Goal: Transaction & Acquisition: Book appointment/travel/reservation

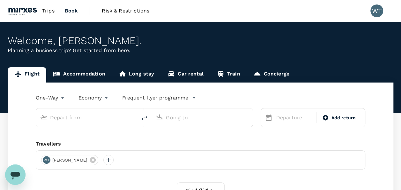
click at [45, 96] on body "Trips Book Risk & Restrictions WT Welcome , [PERSON_NAME] . Planning a business…" at bounding box center [200, 131] width 401 height 262
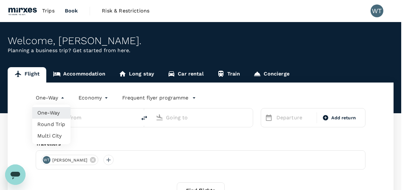
click at [132, 134] on div at bounding box center [203, 95] width 406 height 190
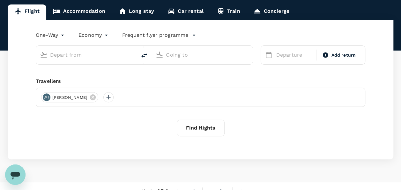
scroll to position [64, 0]
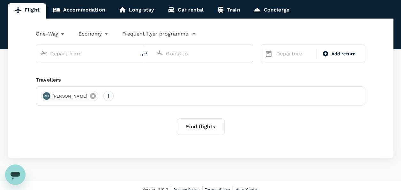
click at [90, 95] on icon at bounding box center [93, 96] width 6 height 6
click at [45, 96] on div at bounding box center [46, 96] width 10 height 10
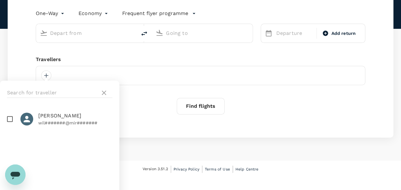
scroll to position [102, 0]
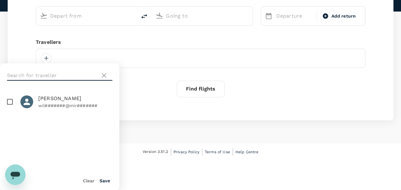
click at [31, 74] on input "text" at bounding box center [52, 75] width 91 height 10
type input "Singapore Airlines PPS Club/ KrisFlyer"
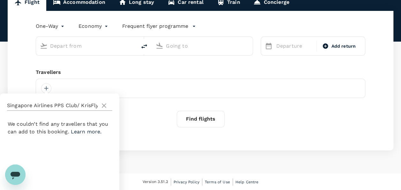
click at [104, 103] on icon at bounding box center [104, 106] width 8 height 8
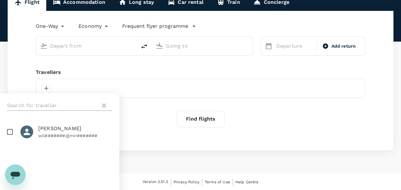
click at [99, 107] on div at bounding box center [59, 105] width 105 height 10
click at [102, 106] on icon at bounding box center [104, 106] width 8 height 8
click at [105, 105] on icon at bounding box center [104, 105] width 4 height 4
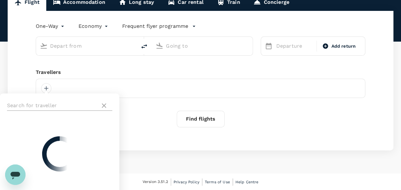
click at [104, 105] on icon at bounding box center [104, 105] width 4 height 4
click at [146, 115] on div "Find flights" at bounding box center [201, 118] width 330 height 17
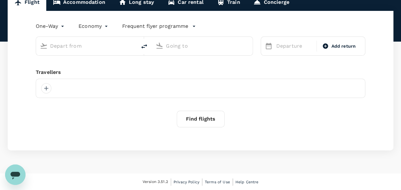
scroll to position [0, 0]
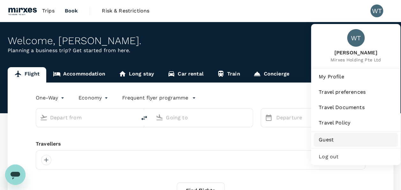
click at [331, 137] on span "Guest" at bounding box center [356, 140] width 74 height 8
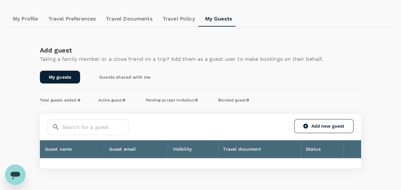
scroll to position [64, 0]
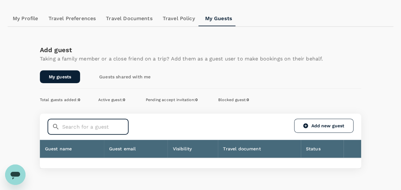
click at [88, 127] on input "text" at bounding box center [95, 126] width 66 height 16
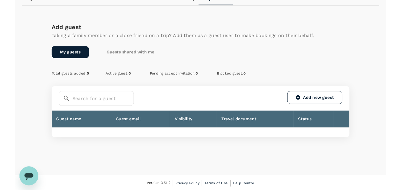
scroll to position [84, 0]
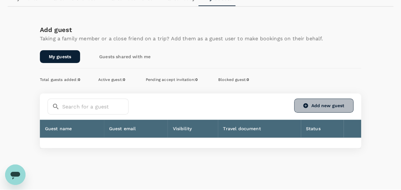
click at [330, 100] on link "Add new guest" at bounding box center [323, 105] width 59 height 14
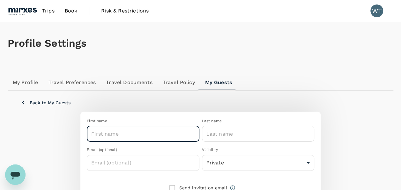
drag, startPoint x: 126, startPoint y: 132, endPoint x: 135, endPoint y: 125, distance: 10.9
click at [126, 132] on input "text" at bounding box center [143, 133] width 112 height 16
type input "[PERSON_NAME]"
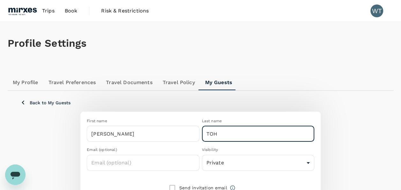
type input "TOH"
click at [302, 93] on div "Back to My Guests First name [PERSON_NAME] ​ Last name TOH ​ Email (optional) ​…" at bounding box center [200, 158] width 371 height 134
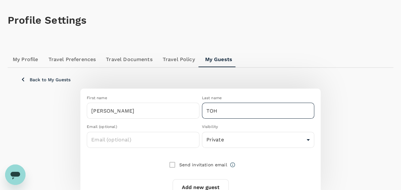
scroll to position [32, 0]
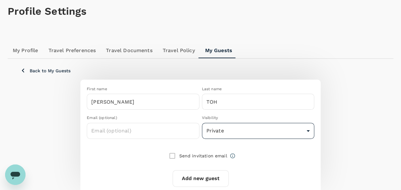
click at [250, 128] on body "Trips Book Risk & Restrictions WT Profile Settings My Profile Travel Preference…" at bounding box center [200, 94] width 401 height 252
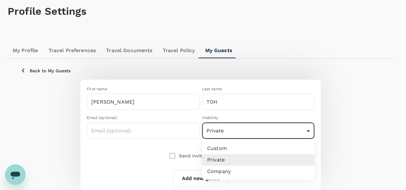
click at [224, 159] on li "Private" at bounding box center [258, 159] width 112 height 11
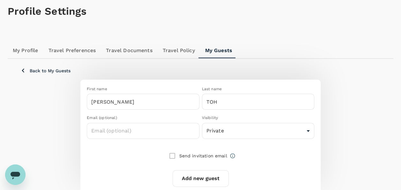
click at [300, 70] on div "Back to My Guests" at bounding box center [200, 70] width 361 height 8
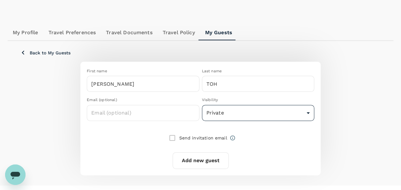
scroll to position [62, 0]
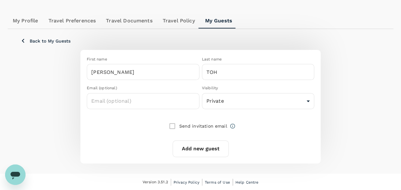
click at [196, 149] on button "Add new guest" at bounding box center [201, 148] width 56 height 17
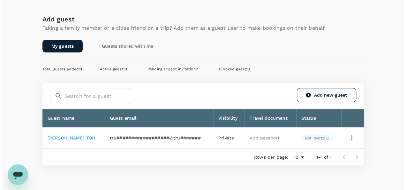
scroll to position [96, 0]
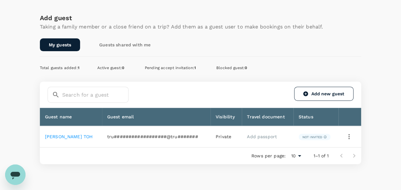
click at [349, 135] on icon "button" at bounding box center [349, 136] width 1 height 5
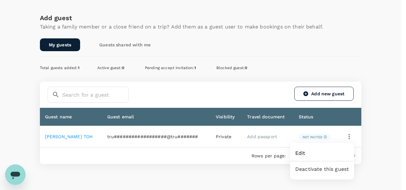
click at [314, 151] on span "Edit" at bounding box center [322, 153] width 54 height 8
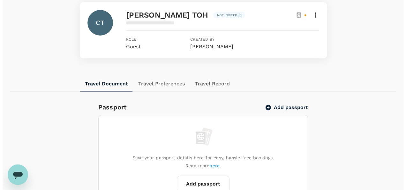
scroll to position [67, 0]
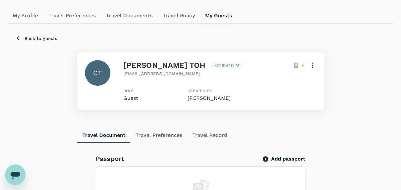
click at [312, 63] on icon at bounding box center [313, 65] width 8 height 8
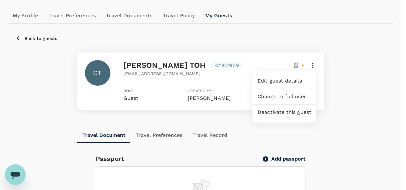
click at [281, 79] on span "Edit guest details" at bounding box center [285, 81] width 54 height 8
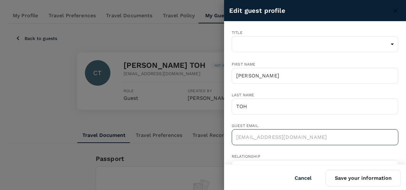
click at [229, 135] on div "Title ​ ​ First name CHEE KEONG ​ Last name TOH ​ Guest email trutripguest+JU3u…" at bounding box center [310, 116] width 177 height 195
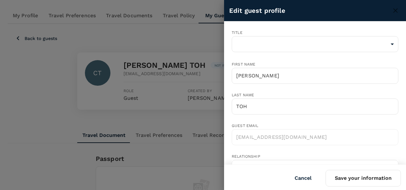
click at [223, 133] on div "Edit guest profile Title ​ ​ First name CHEE KEONG ​ Last name TOH ​ Guest emai…" at bounding box center [203, 95] width 406 height 190
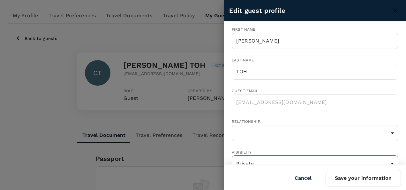
scroll to position [55, 0]
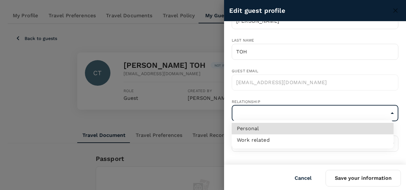
click at [300, 75] on div at bounding box center [203, 95] width 406 height 190
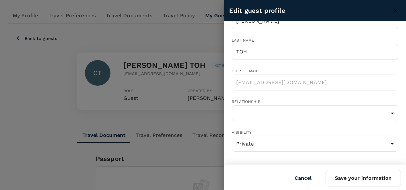
drag, startPoint x: 317, startPoint y: 82, endPoint x: 228, endPoint y: 78, distance: 88.9
click at [228, 78] on div "Title ​ ​ First name CHEE KEONG ​ Last name TOH ​ Guest email trutripguest+JU3u…" at bounding box center [310, 61] width 177 height 195
click at [302, 174] on button "Cancel" at bounding box center [303, 178] width 35 height 16
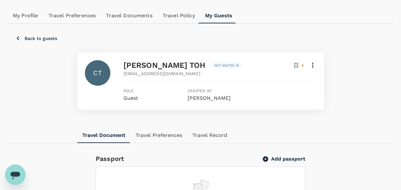
click at [308, 64] on div at bounding box center [304, 65] width 23 height 8
click at [313, 65] on icon at bounding box center [312, 65] width 1 height 5
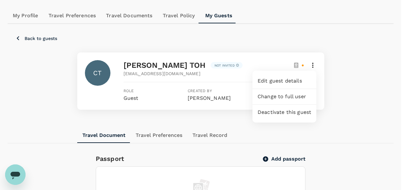
click at [342, 95] on div at bounding box center [203, 95] width 406 height 190
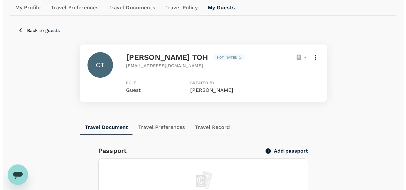
scroll to position [67, 0]
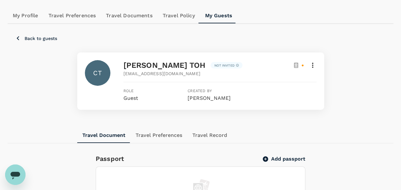
click at [314, 68] on icon at bounding box center [313, 65] width 8 height 8
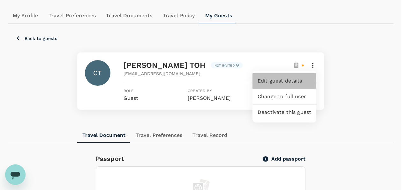
click at [294, 81] on span "Edit guest details" at bounding box center [285, 81] width 54 height 8
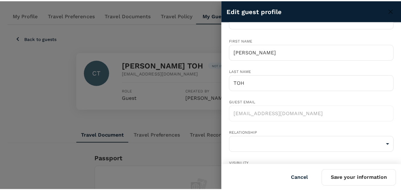
scroll to position [0, 0]
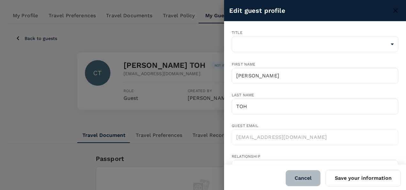
click at [305, 174] on button "Cancel" at bounding box center [303, 178] width 35 height 16
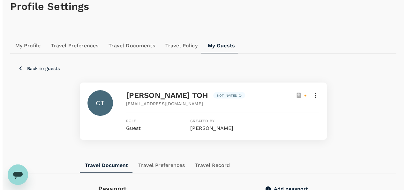
scroll to position [36, 0]
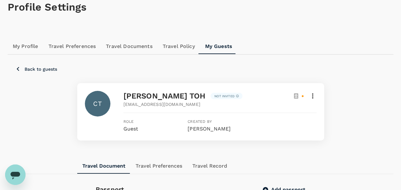
click at [310, 95] on icon at bounding box center [313, 96] width 8 height 8
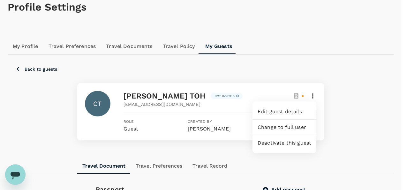
click at [291, 110] on span "Edit guest details" at bounding box center [285, 112] width 54 height 8
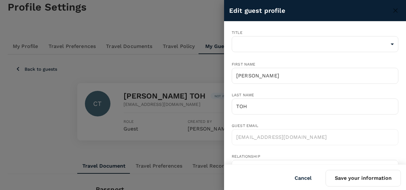
scroll to position [55, 0]
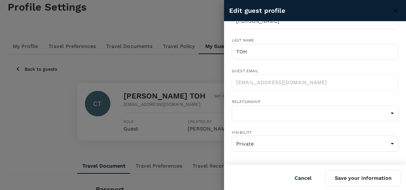
click at [303, 175] on button "Cancel" at bounding box center [303, 178] width 35 height 16
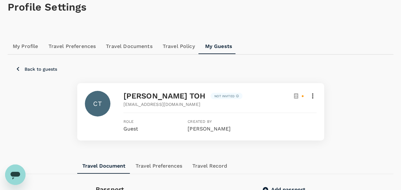
click at [312, 95] on icon at bounding box center [312, 95] width 1 height 5
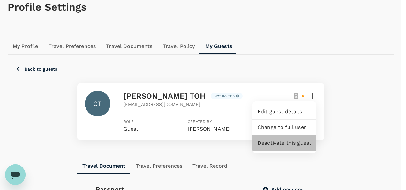
click at [287, 142] on span "Deactivate this guest" at bounding box center [285, 143] width 54 height 8
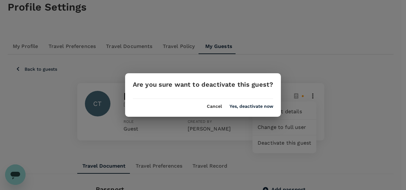
click at [246, 104] on div "Cancel Yes, deactivate now" at bounding box center [203, 104] width 156 height 10
click at [243, 106] on button "Yes, deactivate now" at bounding box center [252, 106] width 44 height 5
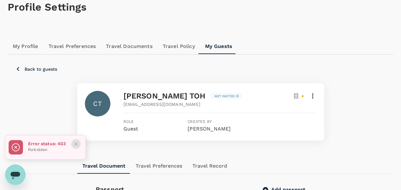
click at [75, 145] on icon "Close" at bounding box center [76, 143] width 6 height 6
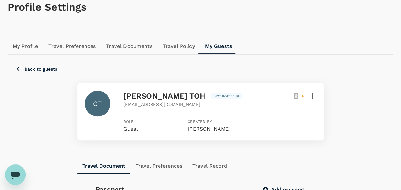
click at [299, 95] on icon at bounding box center [296, 96] width 6 height 6
click at [314, 96] on icon at bounding box center [313, 96] width 8 height 8
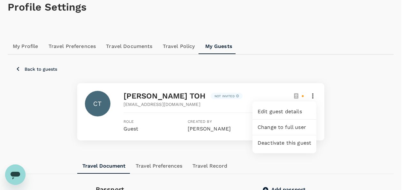
click at [290, 110] on span "Edit guest details" at bounding box center [285, 112] width 54 height 8
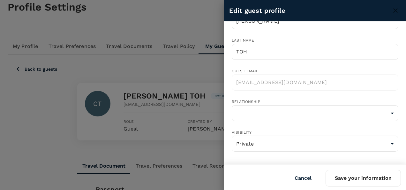
click at [304, 177] on button "Cancel" at bounding box center [303, 178] width 35 height 16
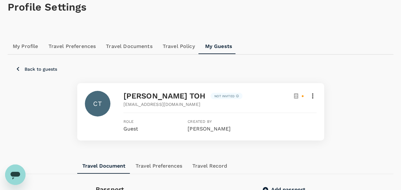
click at [312, 97] on icon at bounding box center [313, 96] width 8 height 8
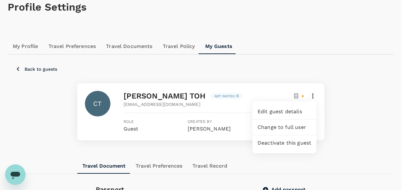
click at [277, 126] on span "Change to full user" at bounding box center [285, 127] width 54 height 8
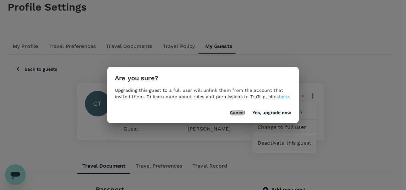
click at [234, 112] on button "Cancel" at bounding box center [237, 112] width 15 height 5
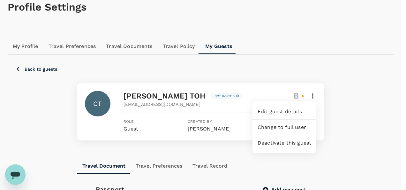
click at [214, 141] on div at bounding box center [203, 95] width 406 height 190
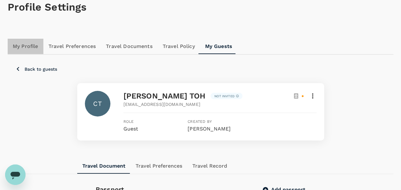
click at [29, 43] on link "My Profile" at bounding box center [26, 46] width 36 height 15
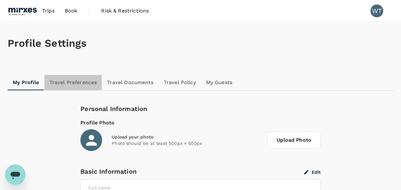
click at [75, 82] on link "Travel Preferences" at bounding box center [73, 82] width 58 height 15
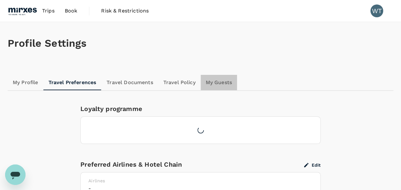
click at [224, 84] on link "My Guests" at bounding box center [219, 82] width 36 height 15
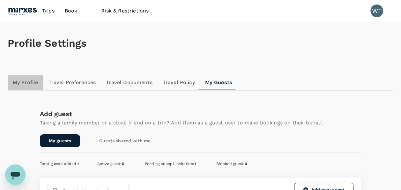
click at [25, 79] on link "My Profile" at bounding box center [26, 82] width 36 height 15
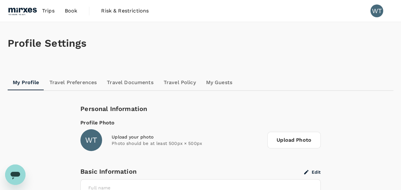
click at [67, 11] on span "Book" at bounding box center [71, 11] width 13 height 8
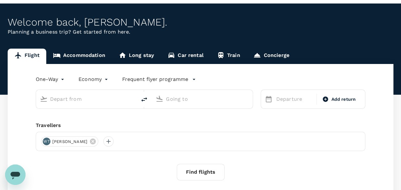
scroll to position [32, 0]
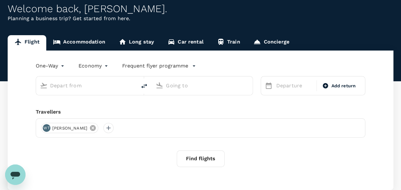
click at [89, 127] on icon at bounding box center [92, 127] width 7 height 7
click at [46, 128] on div at bounding box center [46, 128] width 10 height 10
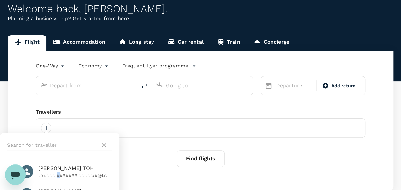
drag, startPoint x: 55, startPoint y: 172, endPoint x: 59, endPoint y: 172, distance: 3.9
click at [59, 172] on p "tru##################@tru#######" at bounding box center [75, 175] width 74 height 6
checkbox input "true"
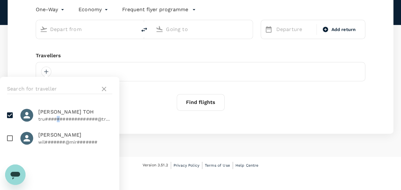
scroll to position [102, 0]
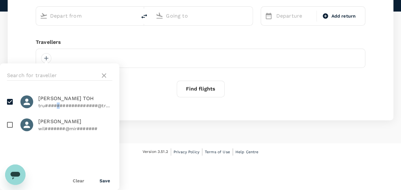
click at [102, 181] on button "Save" at bounding box center [105, 180] width 11 height 5
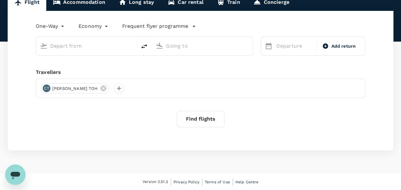
click at [71, 46] on input "text" at bounding box center [86, 46] width 73 height 10
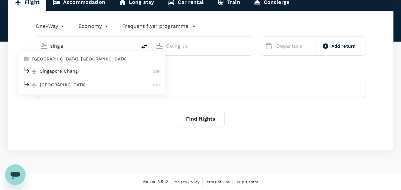
click at [65, 68] on p "Singapore Changi" at bounding box center [96, 71] width 113 height 6
type input "Singapore Changi (SIN)"
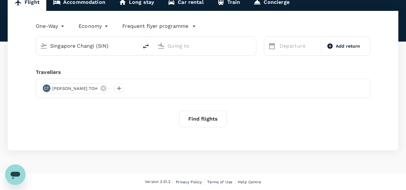
click at [56, 26] on body "Trips Book Risk & Restrictions WT Welcome back , William . Planning a business …" at bounding box center [203, 59] width 406 height 262
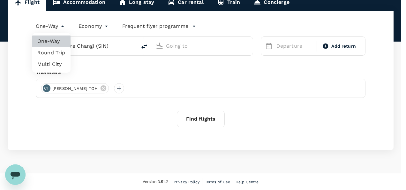
click at [43, 53] on li "Round Trip" at bounding box center [51, 52] width 38 height 11
type input "roundtrip"
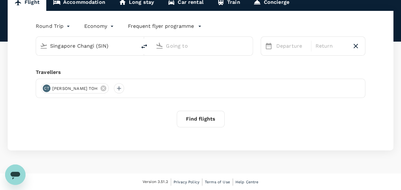
click at [178, 47] on input "text" at bounding box center [202, 46] width 73 height 10
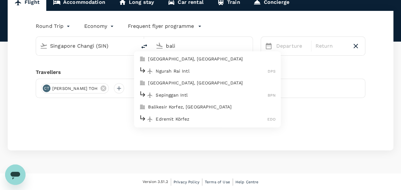
click at [195, 57] on p "Bali, Indonesia" at bounding box center [212, 59] width 128 height 6
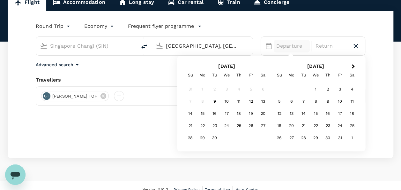
type input "Bali, Indonesia (any)"
